Goal: Navigation & Orientation: Understand site structure

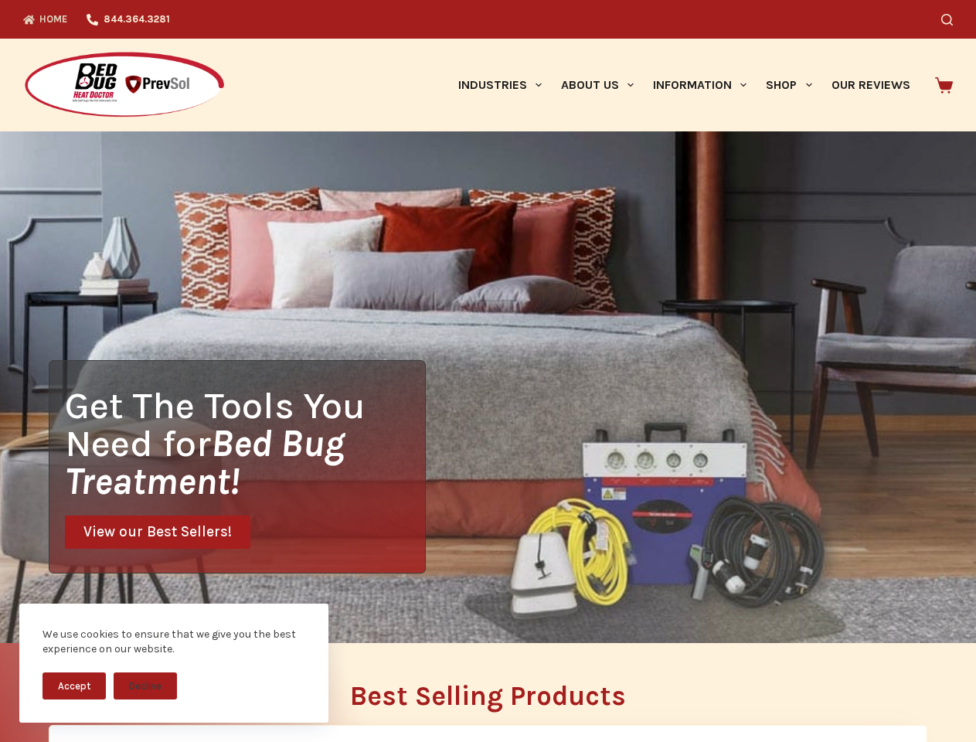
click at [488, 371] on div "Get The Tools You Need for Bed Bug Treatment! View our Best Sellers!" at bounding box center [488, 387] width 976 height 512
click at [74, 686] on button "Accept" at bounding box center [74, 685] width 63 height 27
click at [145, 686] on button "Decline" at bounding box center [145, 685] width 63 height 27
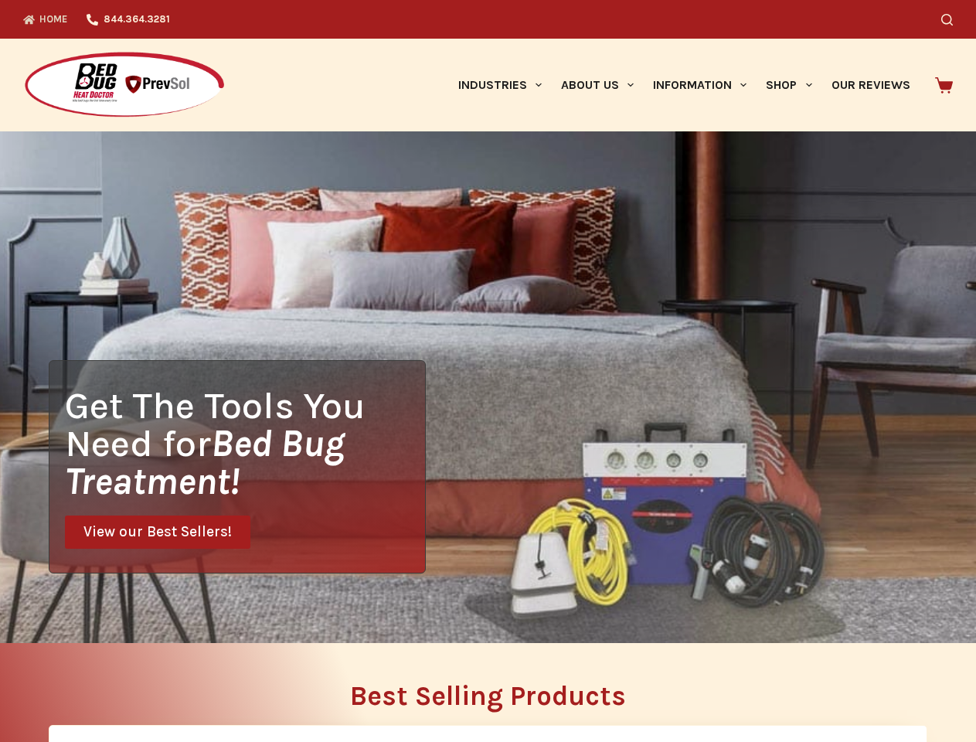
click at [953, 19] on icon "Search" at bounding box center [947, 20] width 12 height 12
click at [506, 85] on link "Industries" at bounding box center [499, 85] width 103 height 93
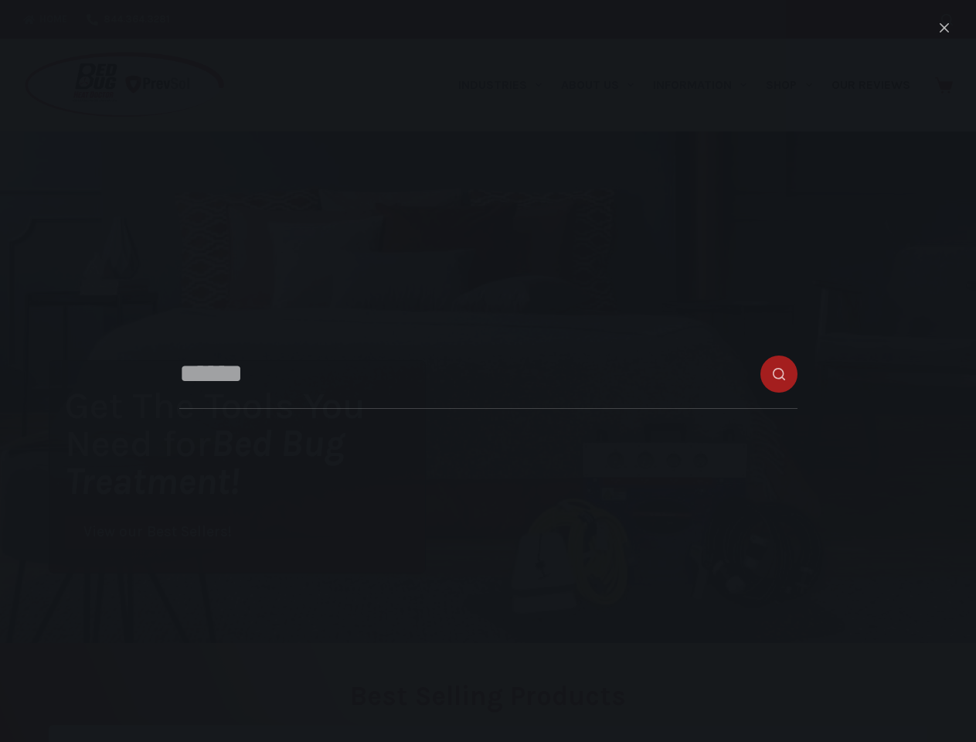
click at [604, 85] on link "About Us" at bounding box center [597, 85] width 92 height 93
click at [706, 85] on link "Information" at bounding box center [700, 85] width 113 height 93
click at [795, 85] on link "Shop" at bounding box center [789, 85] width 65 height 93
